Goal: Information Seeking & Learning: Learn about a topic

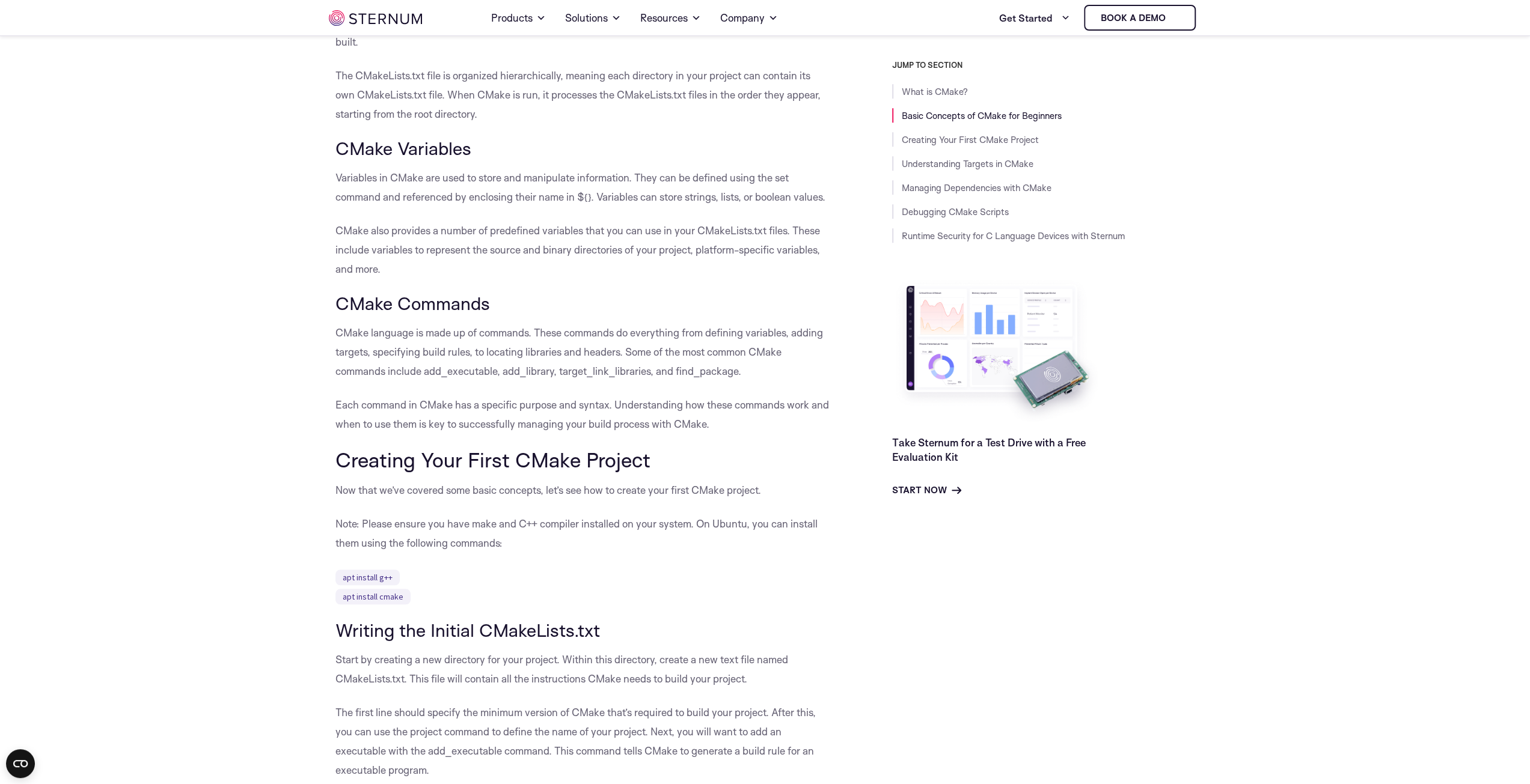
scroll to position [592, 0]
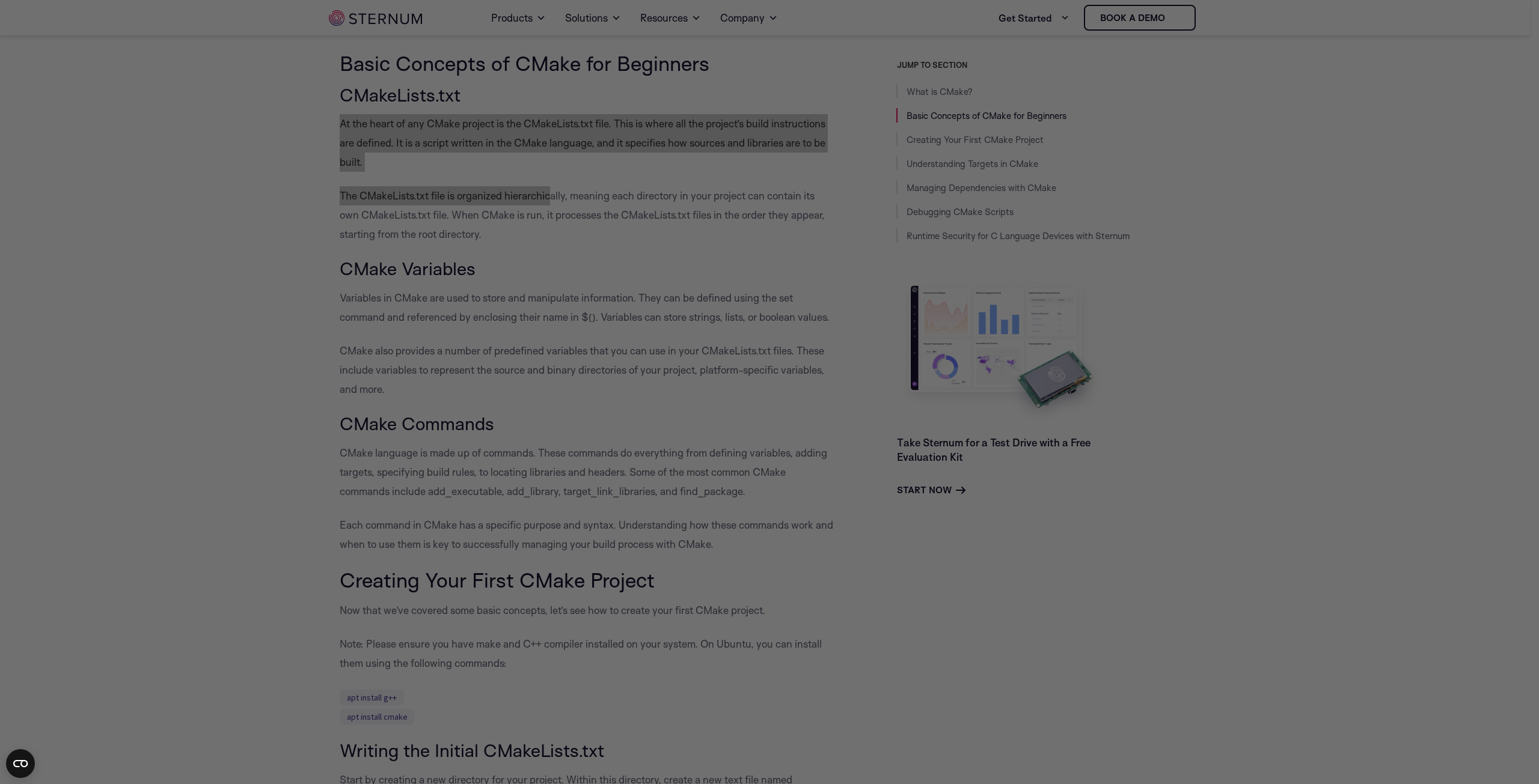
drag, startPoint x: 336, startPoint y: 123, endPoint x: 628, endPoint y: 226, distance: 309.6
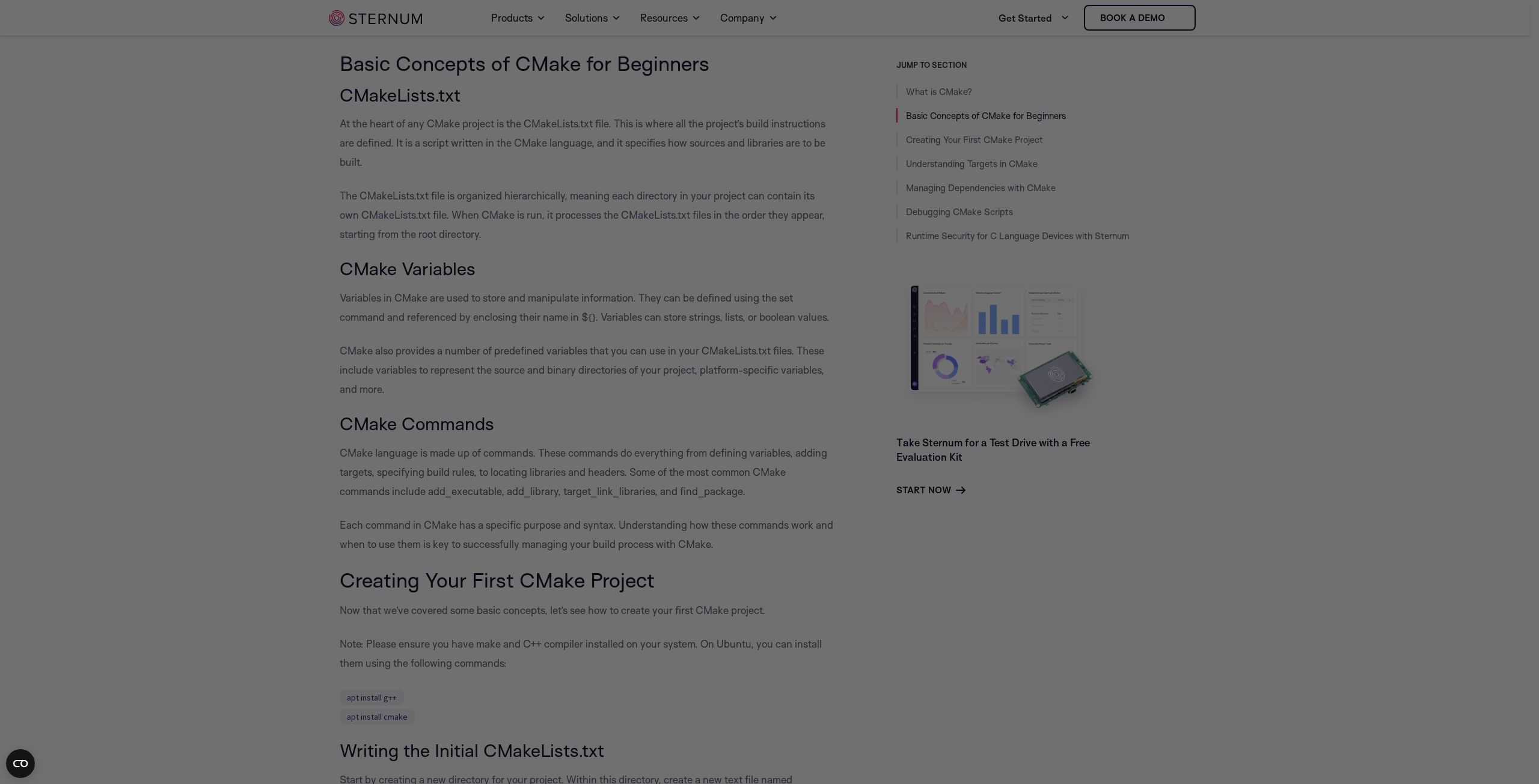
click at [711, 164] on div at bounding box center [778, 396] width 1555 height 792
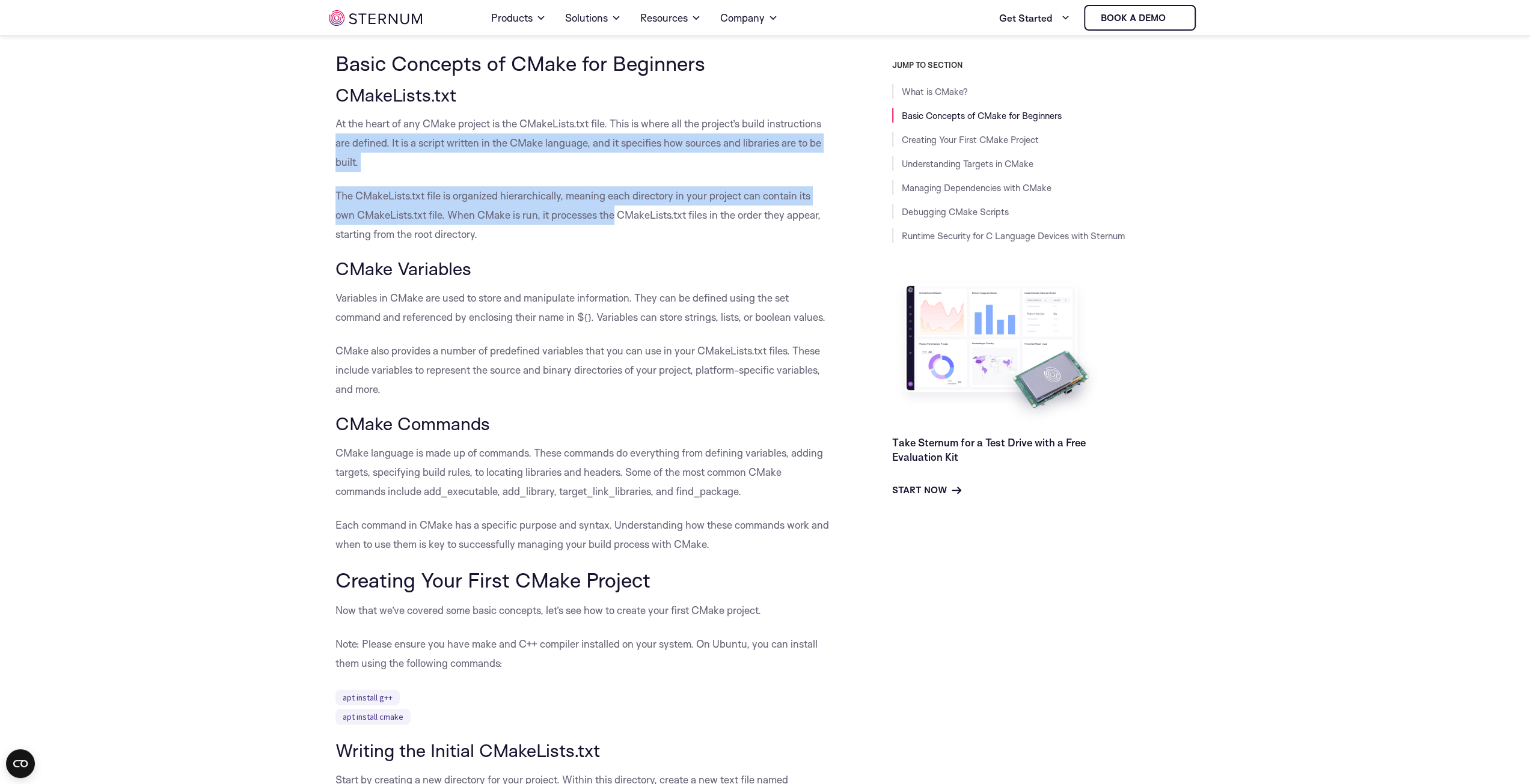
drag, startPoint x: 336, startPoint y: 140, endPoint x: 621, endPoint y: 224, distance: 297.1
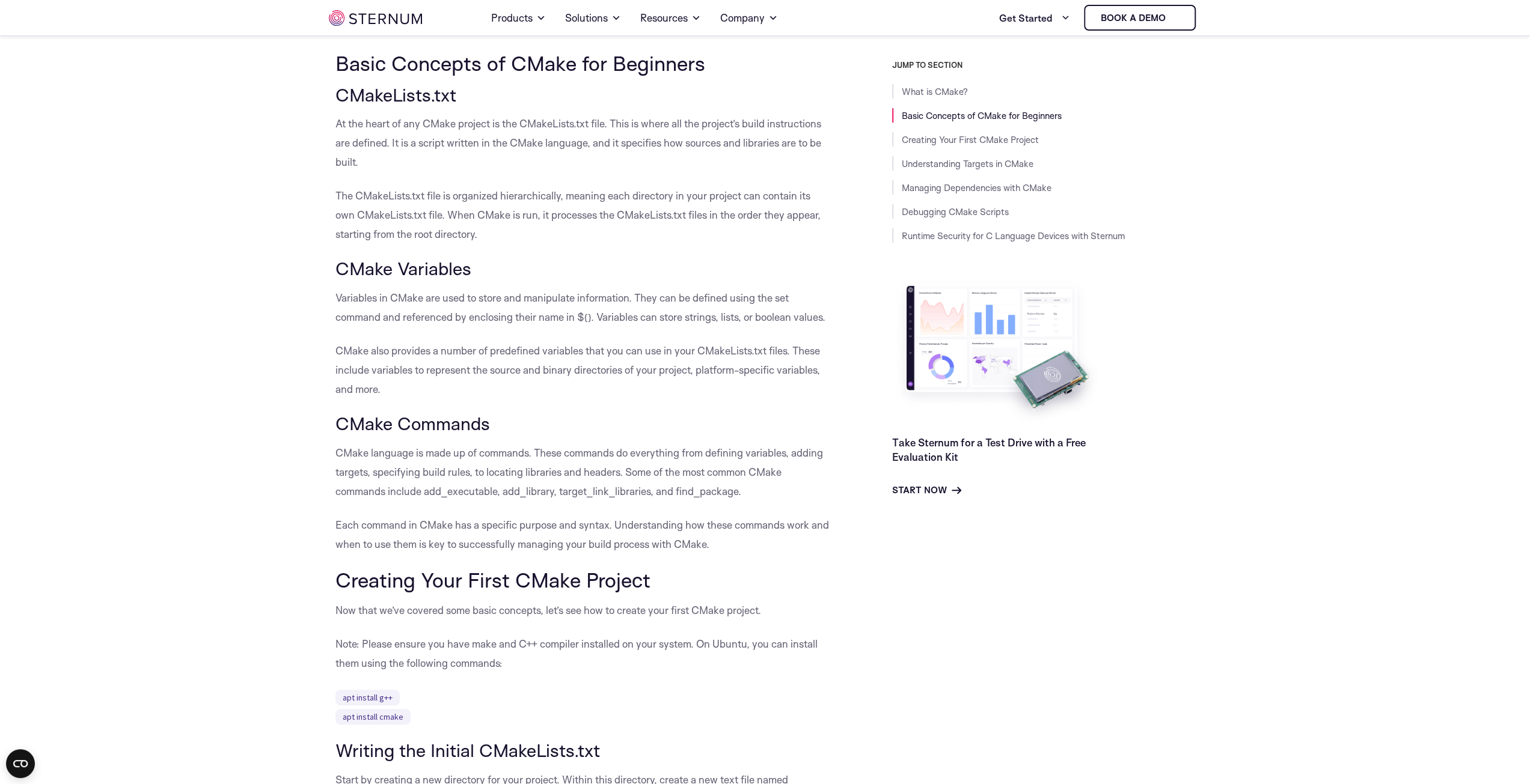
click at [653, 237] on p "The CMakeLists.txt file is organized hierarchically, meaning each directory in …" at bounding box center [583, 215] width 496 height 58
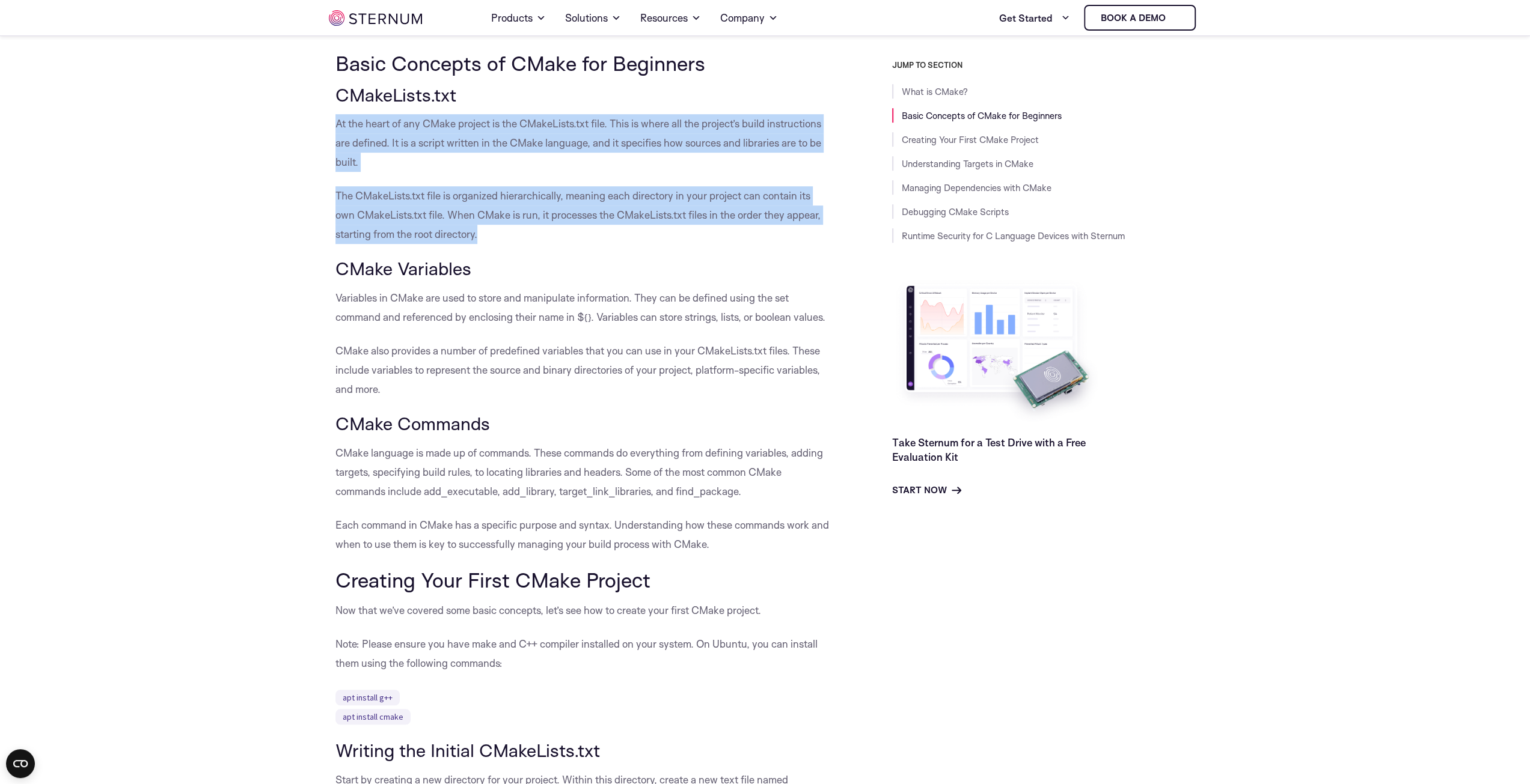
drag, startPoint x: 766, startPoint y: 228, endPoint x: 301, endPoint y: 130, distance: 475.2
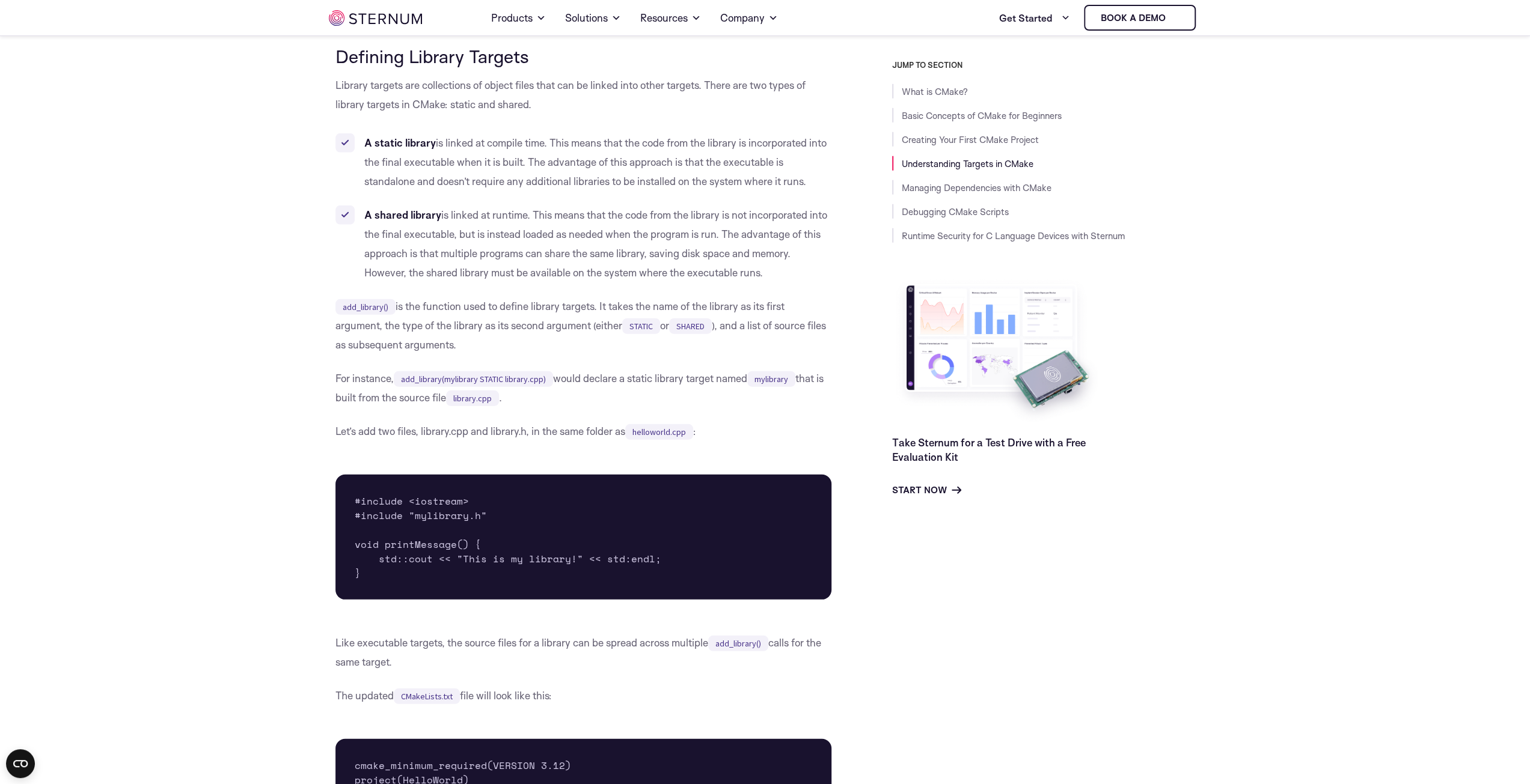
scroll to position [3236, 0]
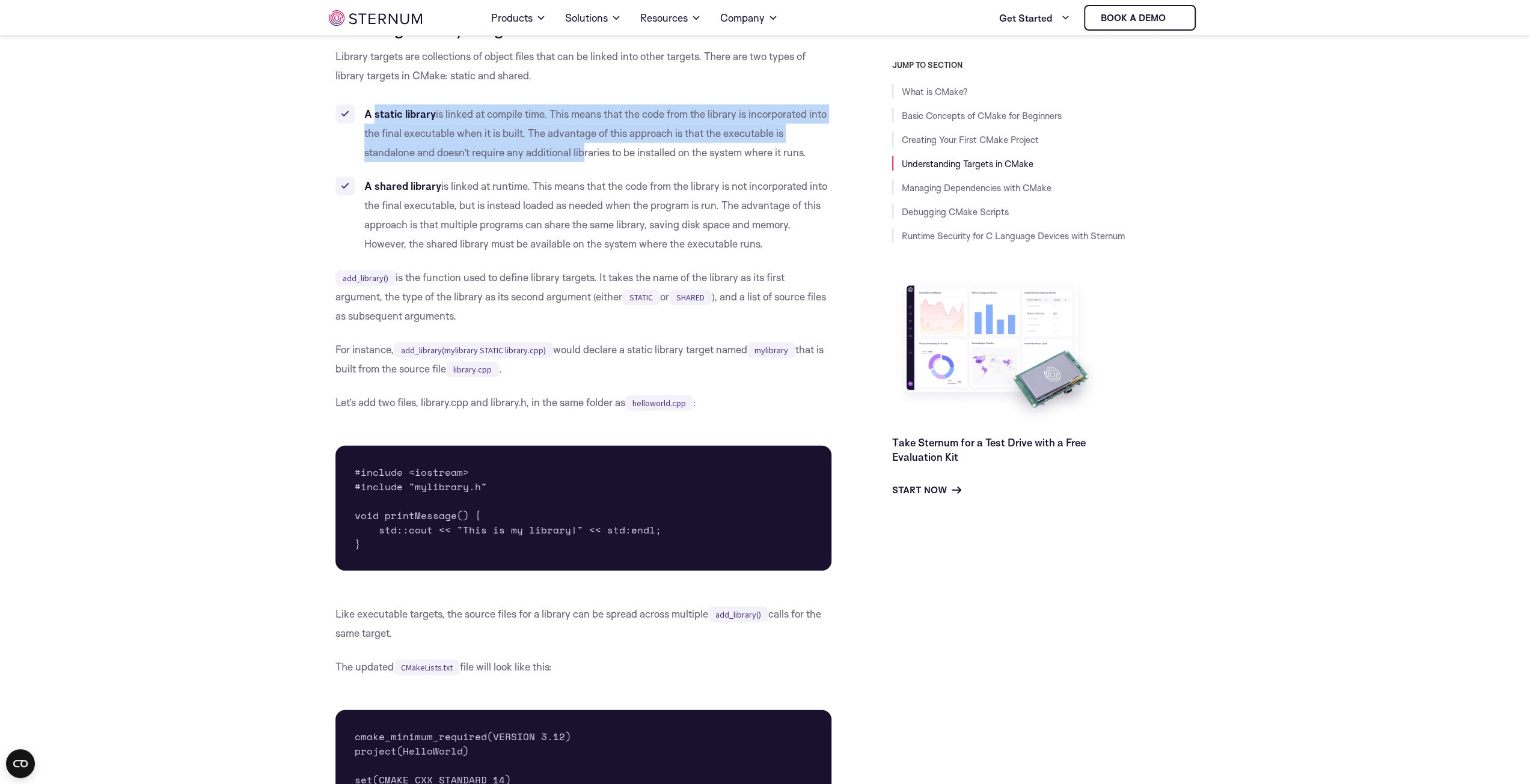
drag, startPoint x: 382, startPoint y: 149, endPoint x: 611, endPoint y: 211, distance: 237.2
click at [597, 198] on ul "A static library is linked at compile time. This means that the code from the l…" at bounding box center [583, 179] width 496 height 149
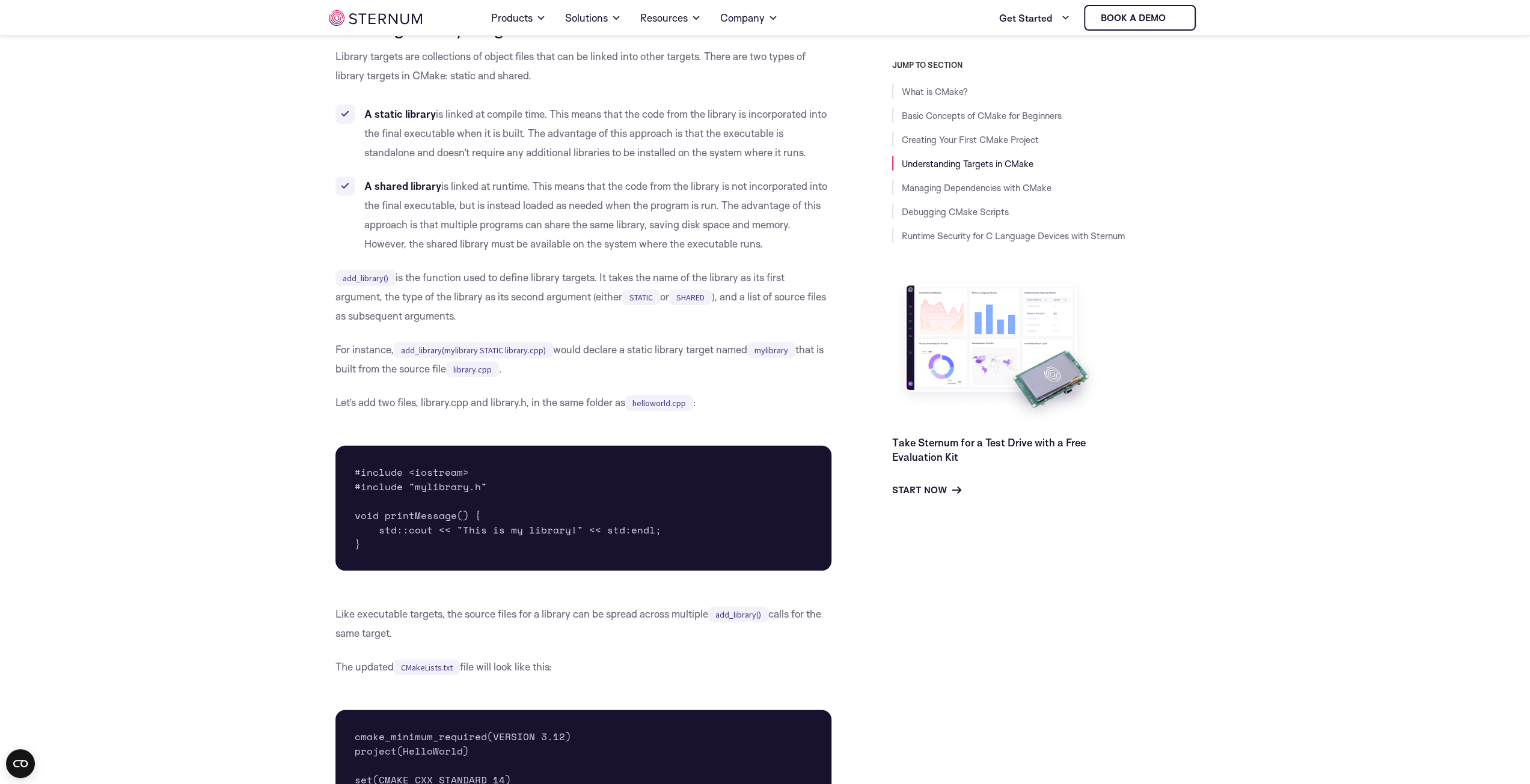
click at [679, 253] on li "A shared library is linked at runtime. This means that the code from the librar…" at bounding box center [583, 215] width 496 height 77
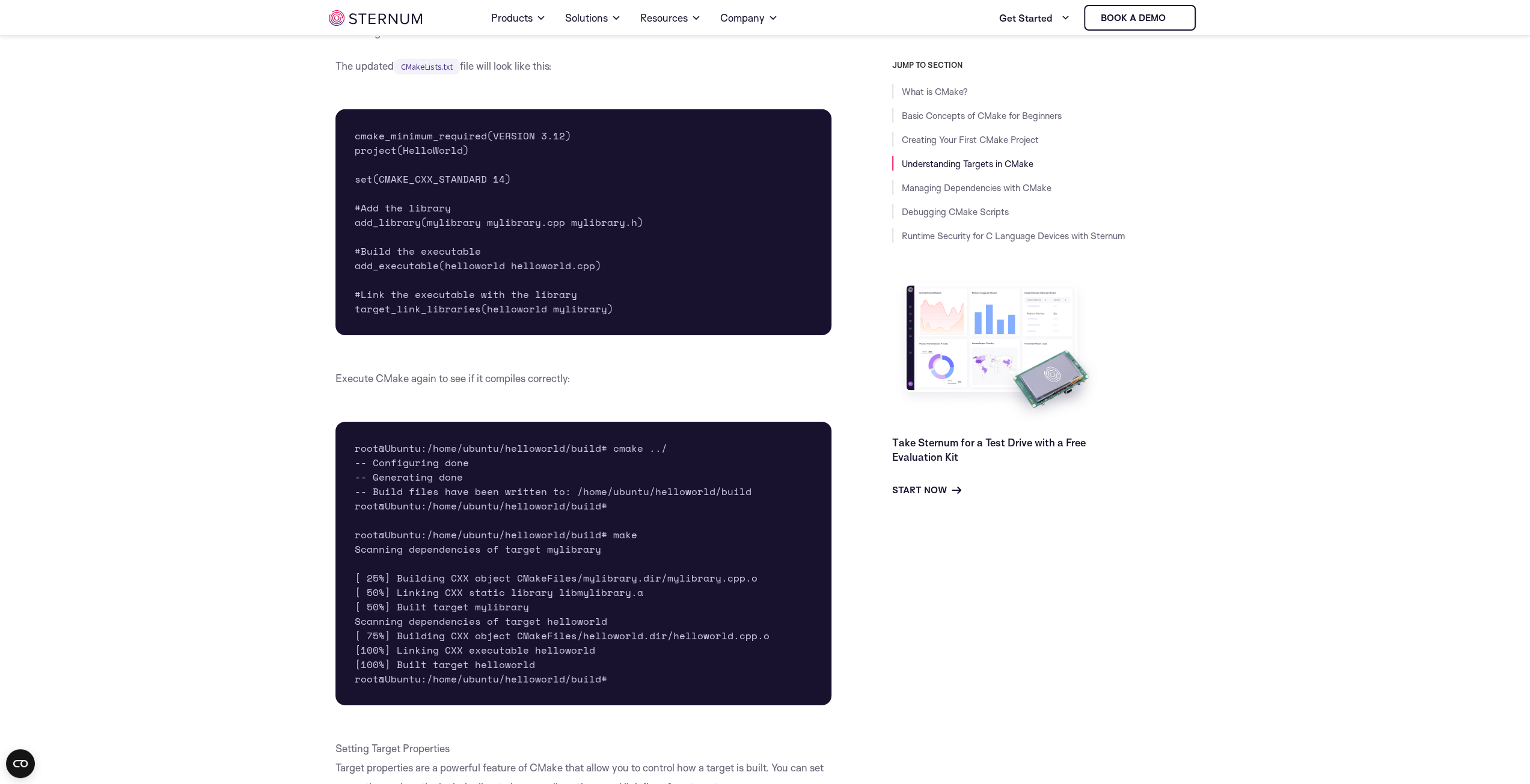
scroll to position [4078, 0]
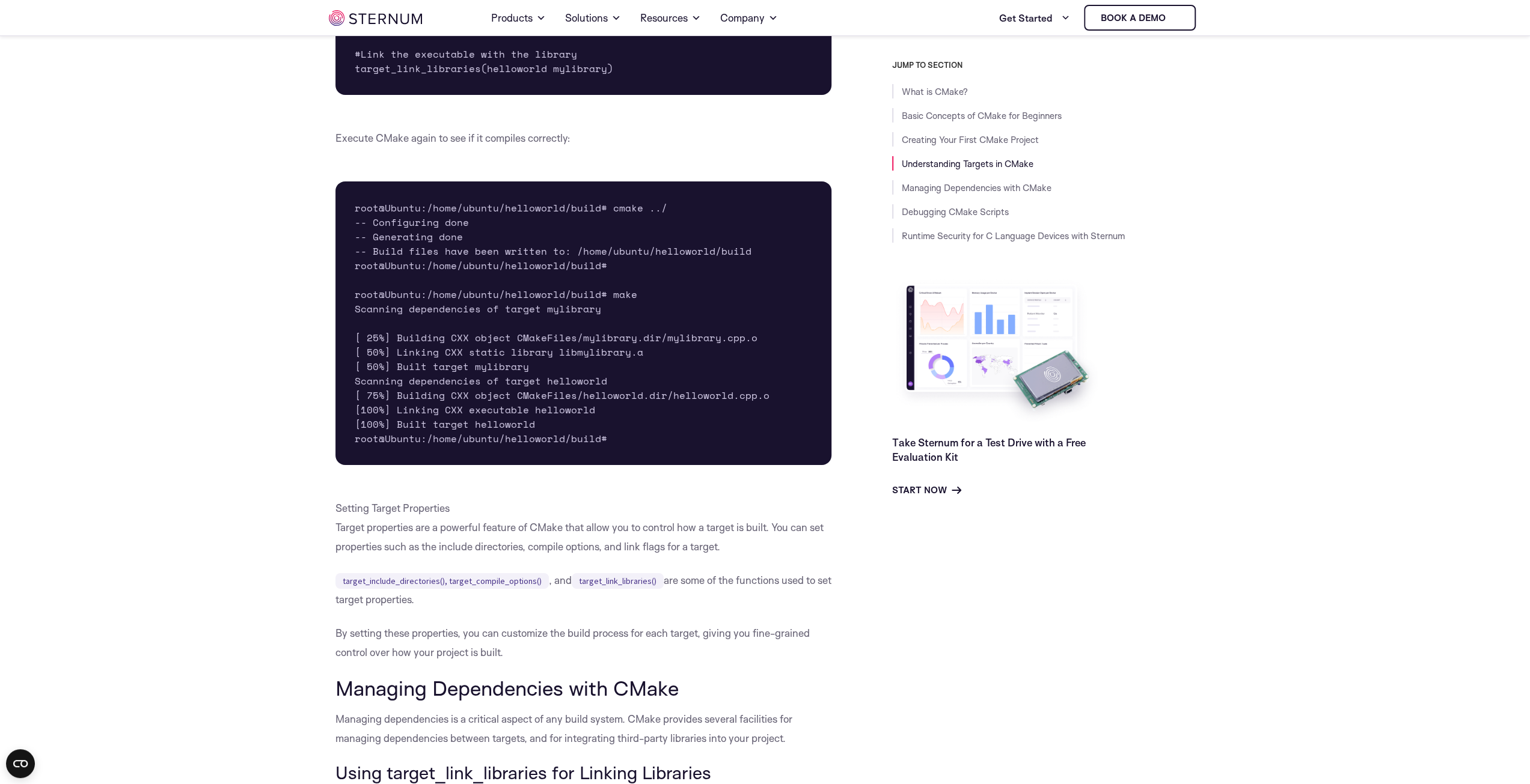
click at [630, 465] on pre "root@Ubuntu:/home/ubuntu/helloworld/build# cmake ../ -- Configuring done -- Gen…" at bounding box center [583, 323] width 496 height 284
click at [203, 409] on body "Consent Details [#IABV2SETTINGS#] About This website uses cookies We use cookie…" at bounding box center [765, 286] width 1530 height 8729
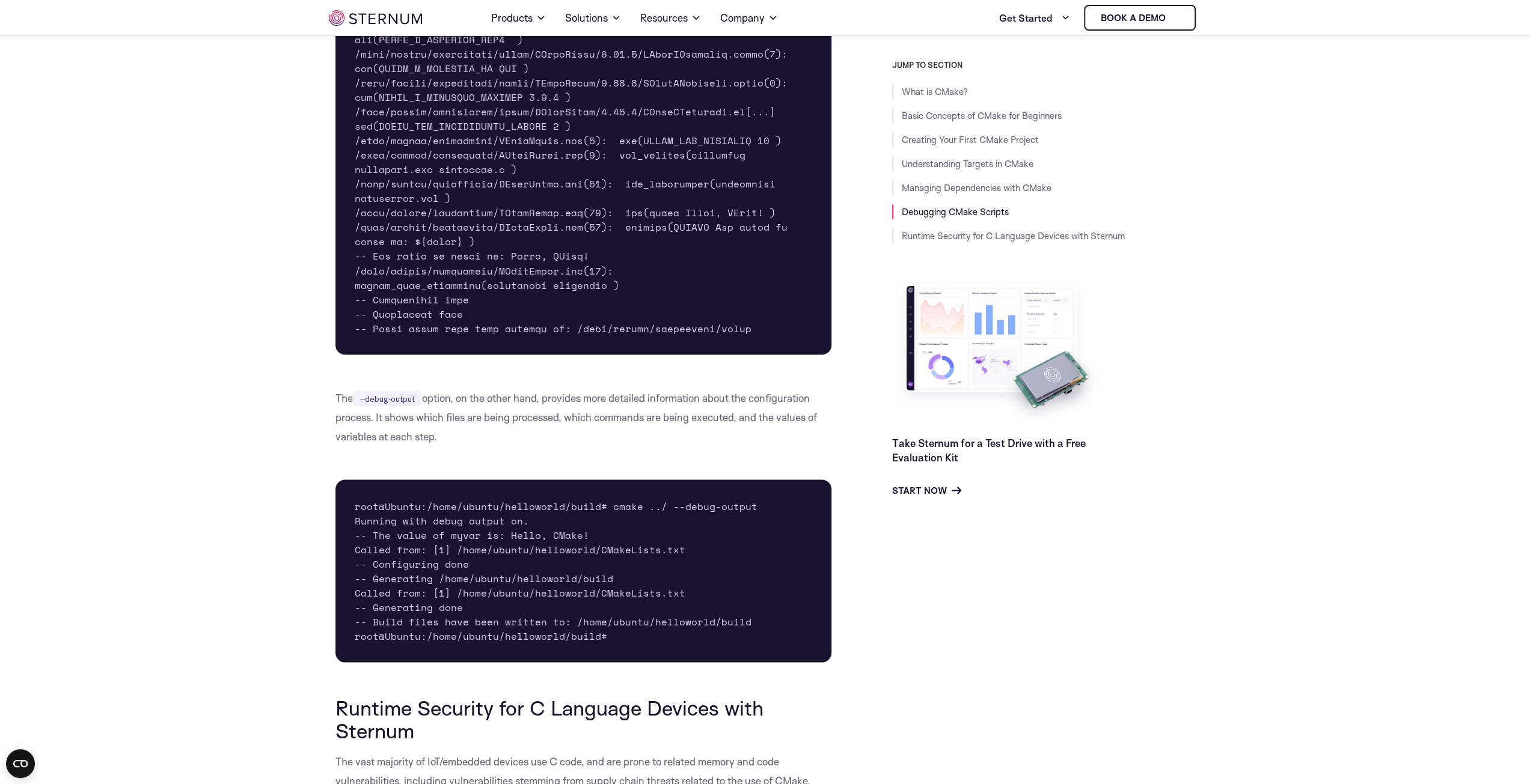
scroll to position [6662, 0]
